Goal: Entertainment & Leisure: Consume media (video, audio)

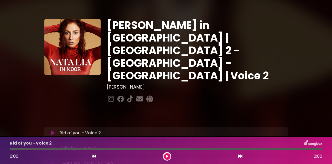
click at [53, 130] on icon at bounding box center [53, 132] width 4 height 5
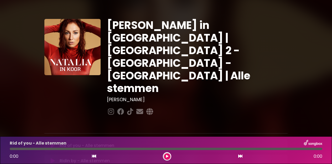
click at [167, 157] on icon at bounding box center [167, 156] width 2 height 3
click at [10, 147] on div "Ridin by - Alle stemmen 0:36 4:03" at bounding box center [166, 150] width 318 height 21
click at [10, 149] on div at bounding box center [34, 148] width 48 height 2
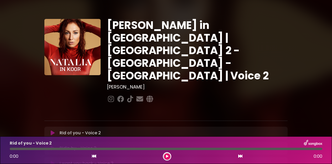
click at [52, 145] on icon at bounding box center [53, 147] width 4 height 5
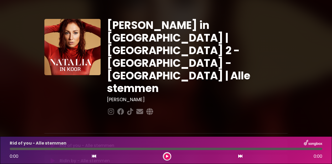
click at [54, 158] on icon at bounding box center [53, 160] width 4 height 5
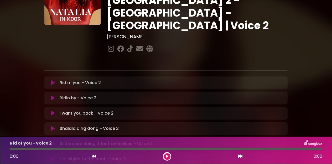
scroll to position [52, 0]
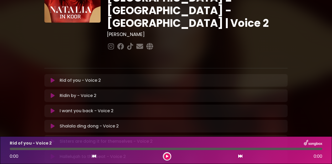
click at [52, 108] on icon at bounding box center [53, 110] width 4 height 5
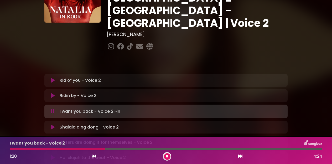
click at [60, 149] on div at bounding box center [57, 148] width 95 height 2
click at [56, 147] on div at bounding box center [75, 148] width 131 height 2
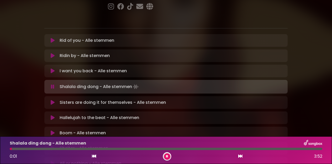
scroll to position [79, 0]
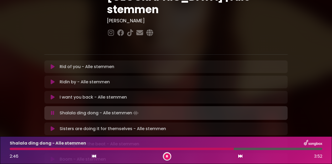
click at [170, 141] on div "Shalala ding dong - Alle stemmen" at bounding box center [166, 143] width 318 height 7
click at [172, 147] on div "Shalala ding dong - Alle stemmen 2:47 3:52" at bounding box center [166, 150] width 318 height 21
click at [174, 149] on div at bounding box center [123, 148] width 226 height 2
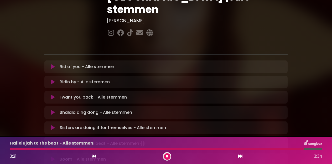
click at [53, 156] on icon at bounding box center [53, 158] width 4 height 5
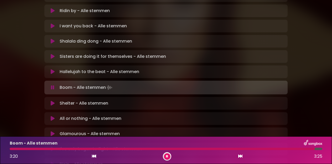
scroll to position [157, 0]
